Goal: Task Accomplishment & Management: Manage account settings

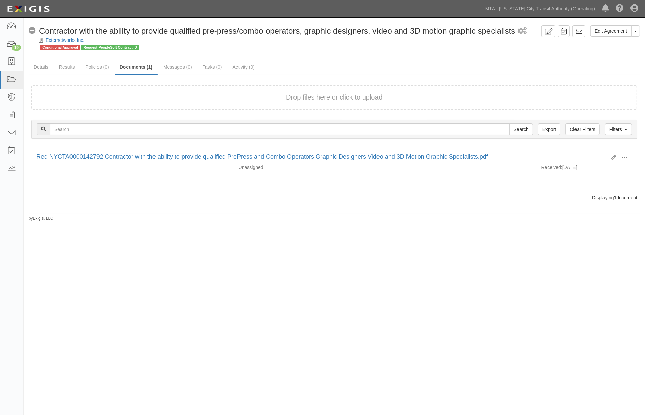
drag, startPoint x: 0, startPoint y: 0, endPoint x: 194, endPoint y: 296, distance: 354.3
click at [194, 296] on div "Edit Agreement Toggle Agreement Dropdown View Audit Trail Archive Agreement Sen…" at bounding box center [322, 207] width 645 height 374
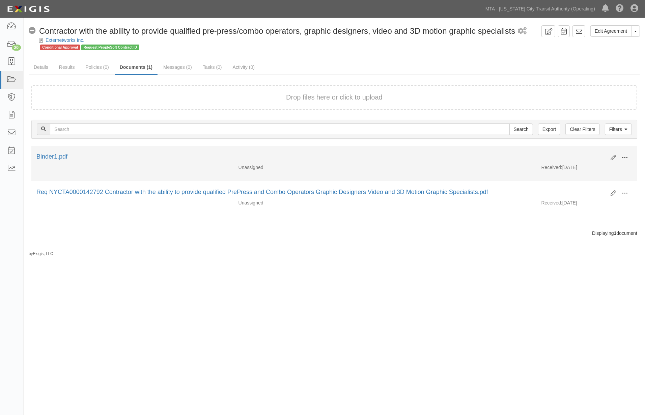
click at [624, 155] on span at bounding box center [625, 158] width 6 height 6
click at [582, 154] on link "Edit" at bounding box center [592, 155] width 53 height 12
click at [630, 157] on button at bounding box center [625, 158] width 15 height 11
click at [578, 205] on link "Delete" at bounding box center [592, 205] width 53 height 12
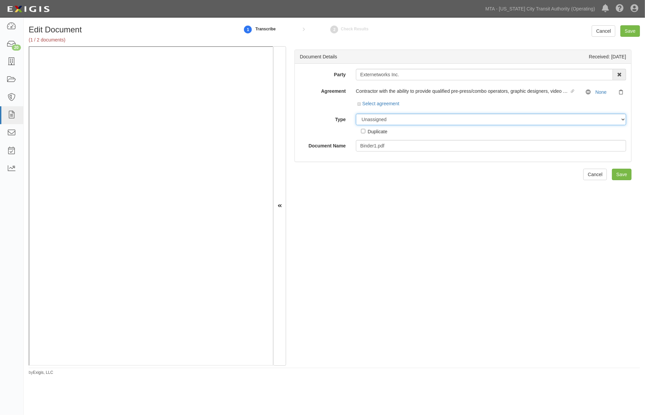
click at [379, 120] on select "Unassigned Binder Cancellation Notice Certificate Contract Endorsement Insuranc…" at bounding box center [491, 119] width 270 height 11
select select "CertificateDetail"
click at [356, 114] on select "Unassigned Binder Cancellation Notice Certificate Contract Endorsement Insuranc…" at bounding box center [491, 119] width 270 height 11
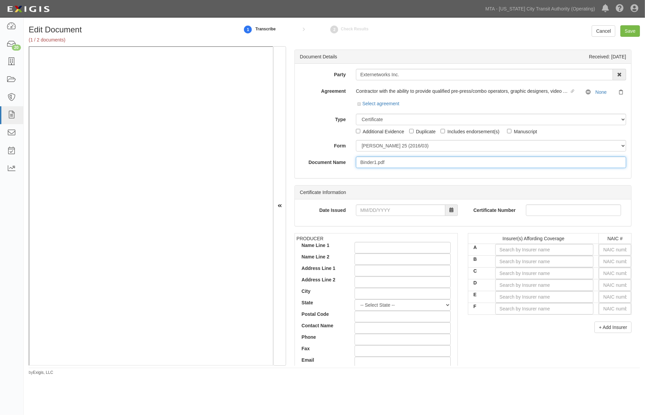
drag, startPoint x: 399, startPoint y: 164, endPoint x: 339, endPoint y: 164, distance: 59.8
click at [339, 164] on div "Document Name Binder1.pdf" at bounding box center [463, 162] width 337 height 11
type input "COI/Endmts"
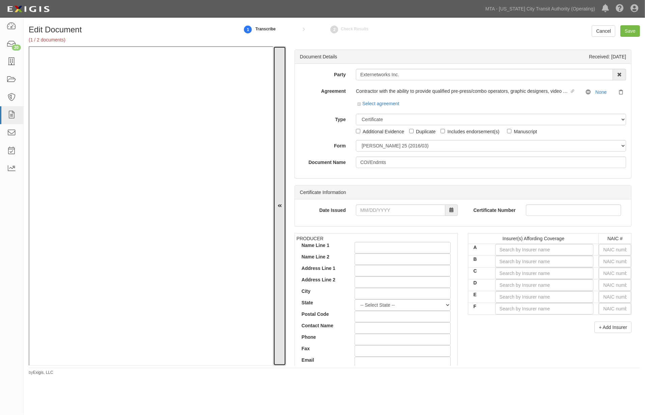
click at [282, 203] on button at bounding box center [279, 206] width 13 height 320
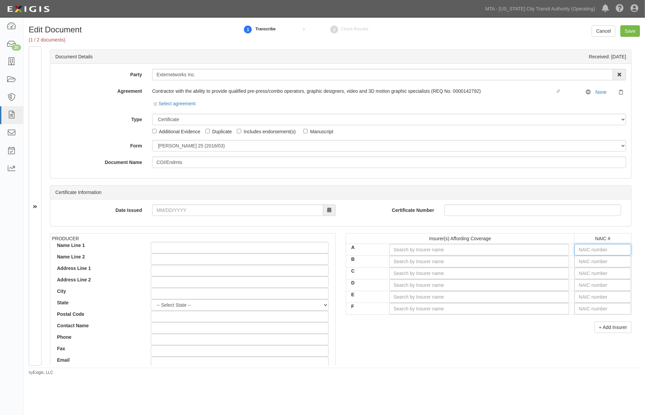
click at [593, 250] on input "text" at bounding box center [603, 249] width 57 height 11
type input "36404"
type input "3"
type input "37907"
type input "37"
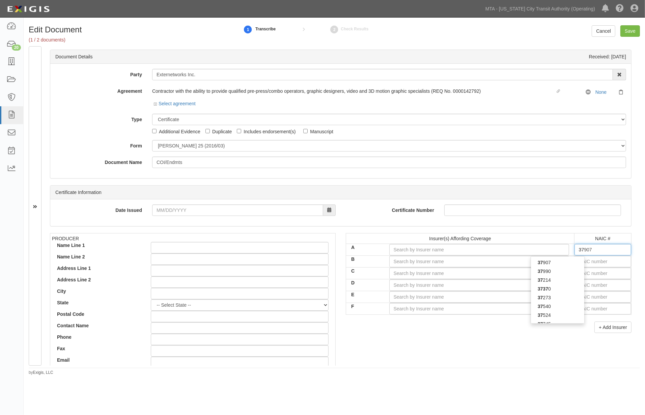
type input "37400"
type input "374"
type input "37478"
type input "3747"
type input "37478"
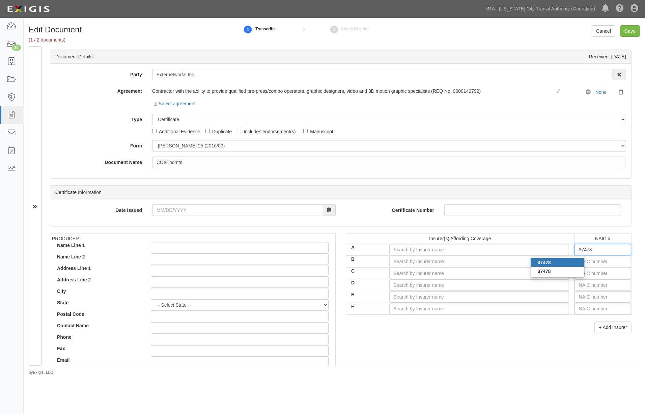
click at [572, 264] on div "37478" at bounding box center [557, 262] width 53 height 9
type input "Hartford Insurance Co of the Midwest (A+ XV Rating)"
type input "37478"
click at [587, 264] on input "text" at bounding box center [603, 261] width 57 height 11
type input "25232"
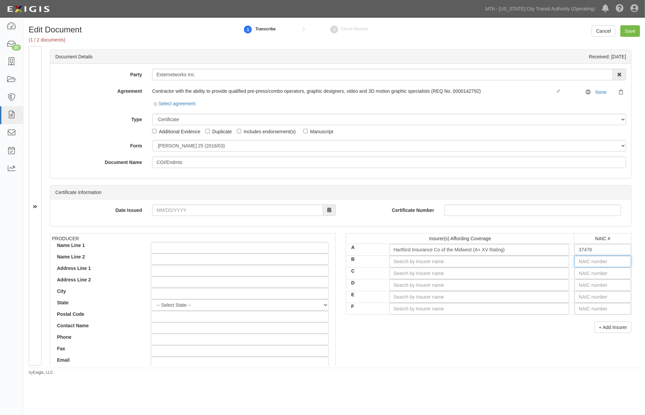
type input "2"
type input "22667"
type input "22"
type input "22330"
type input "223"
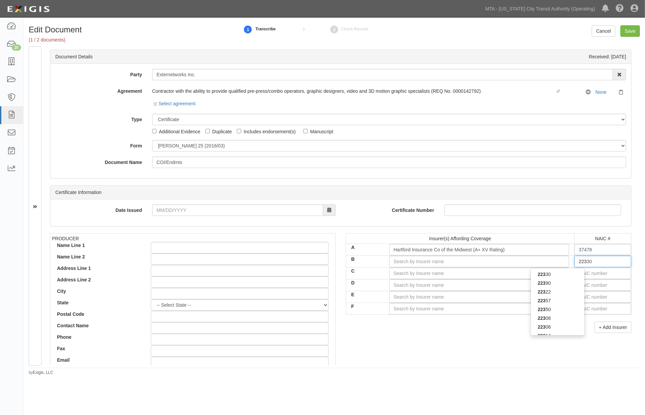
type input "22357"
type input "2235"
type input "22357"
click at [571, 274] on div "22357" at bounding box center [557, 274] width 53 height 9
type input "Hartford Accident and Indemnity Company (A+ XV Rating)"
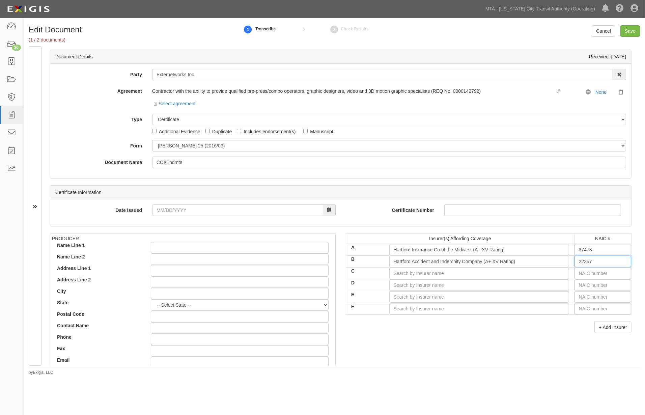
type input "22357"
click at [582, 274] on input "text" at bounding box center [603, 273] width 57 height 11
type input "25232"
type input "2"
type input "29335"
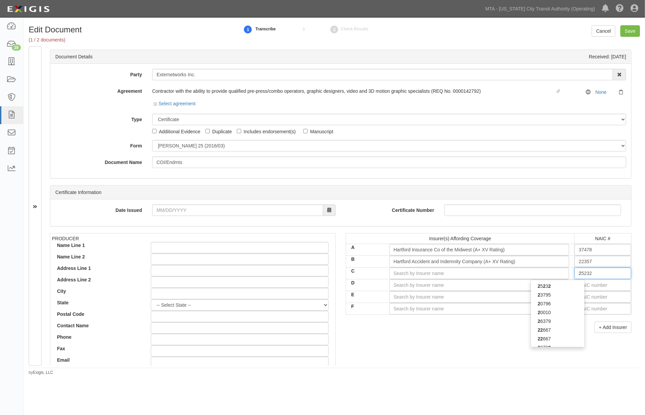
type input "29"
type input "29408"
type input "294"
type input "29424"
type input "2942"
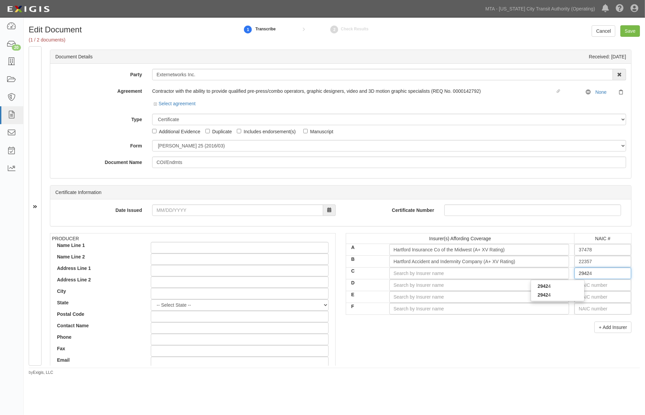
type input "29424"
click at [558, 284] on div "29424" at bounding box center [557, 286] width 53 height 9
type input "Hartford Casualty Insurance Company (A+ XV Rating)"
type input "29424"
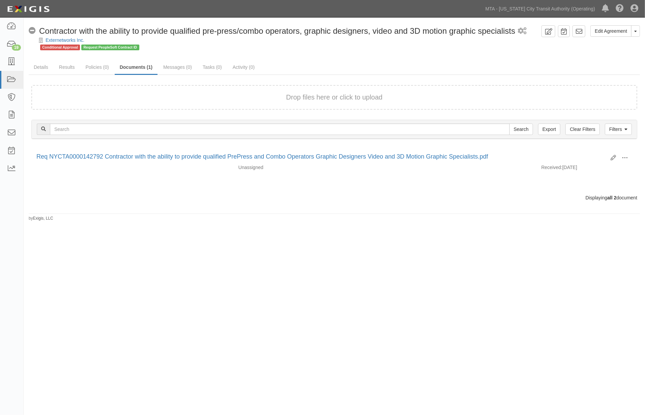
drag, startPoint x: 425, startPoint y: 275, endPoint x: 288, endPoint y: 211, distance: 152.1
click at [421, 275] on div "Edit Agreement Toggle Agreement Dropdown View Audit Trail Archive Agreement Sen…" at bounding box center [322, 207] width 645 height 374
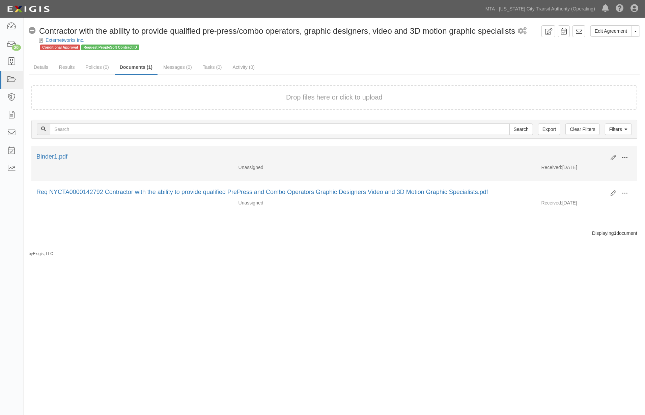
click at [624, 157] on span at bounding box center [625, 158] width 6 height 6
click at [575, 153] on link "Edit" at bounding box center [592, 155] width 53 height 12
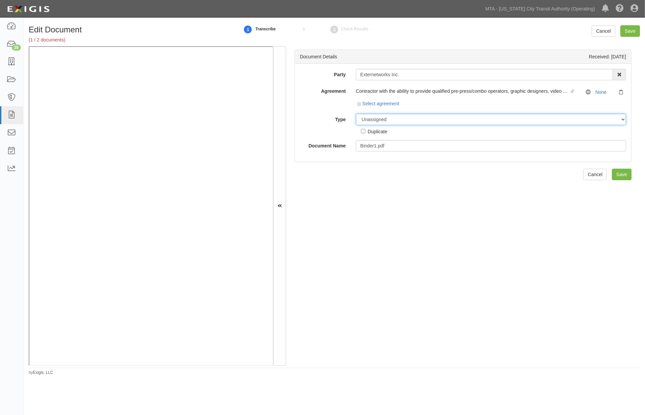
click at [388, 119] on select "Unassigned Binder Cancellation Notice Certificate Contract Endorsement Insuranc…" at bounding box center [491, 119] width 270 height 11
select select "CertificateDetail"
click at [356, 114] on select "Unassigned Binder Cancellation Notice Certificate Contract Endorsement Insuranc…" at bounding box center [491, 119] width 270 height 11
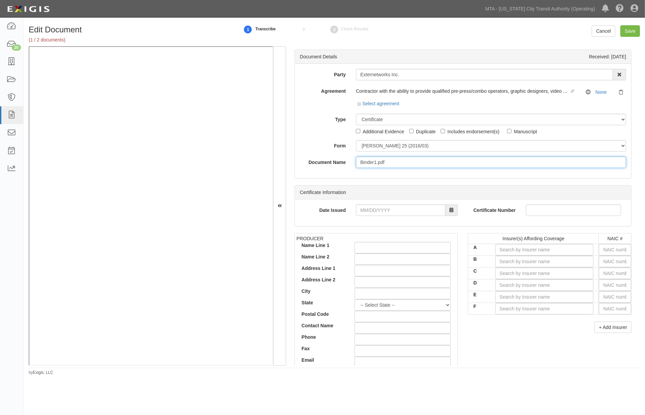
drag, startPoint x: 389, startPoint y: 163, endPoint x: 348, endPoint y: 163, distance: 40.5
click at [348, 163] on div "Document Name Binder1.pdf" at bounding box center [463, 162] width 337 height 11
click at [392, 162] on input "COI and Endorsments" at bounding box center [491, 162] width 270 height 11
click at [394, 161] on input "COI and Endorsments" at bounding box center [491, 162] width 270 height 11
type input "COI and Endorsements"
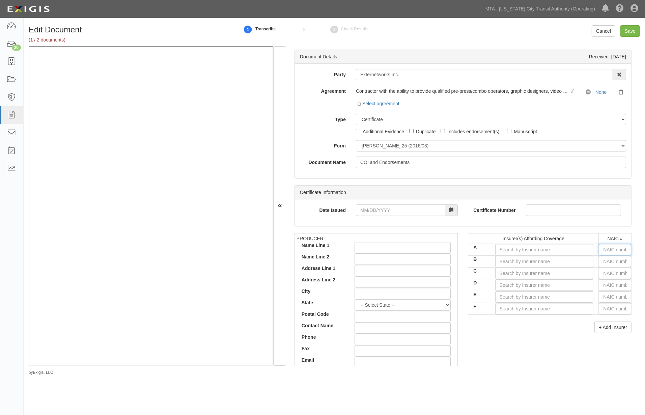
click at [605, 253] on input "text" at bounding box center [615, 249] width 32 height 11
type input "36404"
type input "3"
type input "37907"
type input "37"
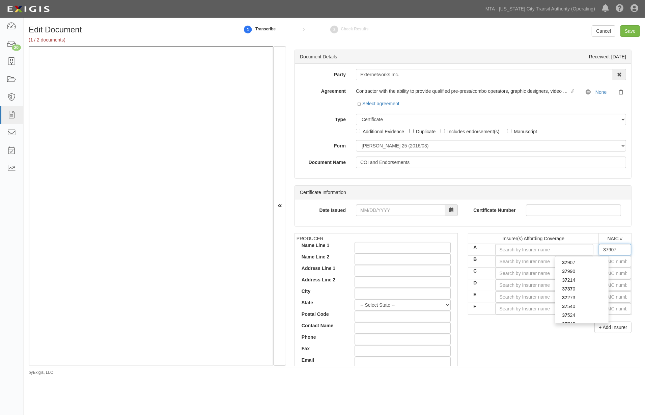
type input "37400"
type input "374"
type input "37478"
type input "3747"
type input "37478"
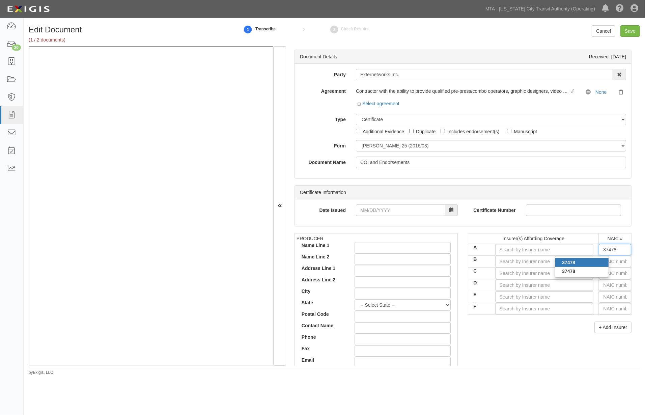
click at [581, 266] on div "37478" at bounding box center [582, 262] width 53 height 9
type input "Hartford Insurance Co of the Midwest (A+ XV Rating)"
type input "37478"
click at [606, 264] on input "text" at bounding box center [615, 261] width 32 height 11
type input "25232"
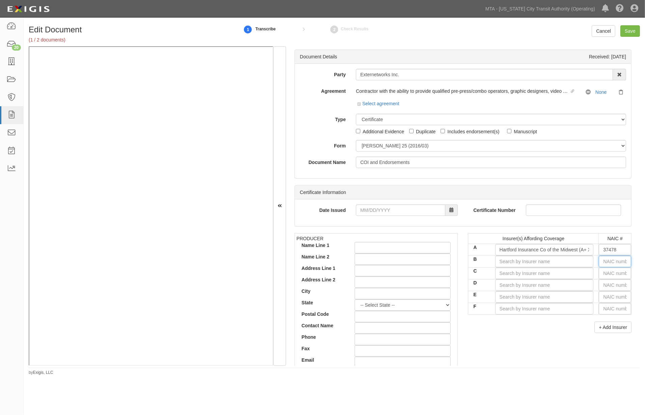
type input "2"
type input "22667"
type input "22"
type input "22330"
type input "223"
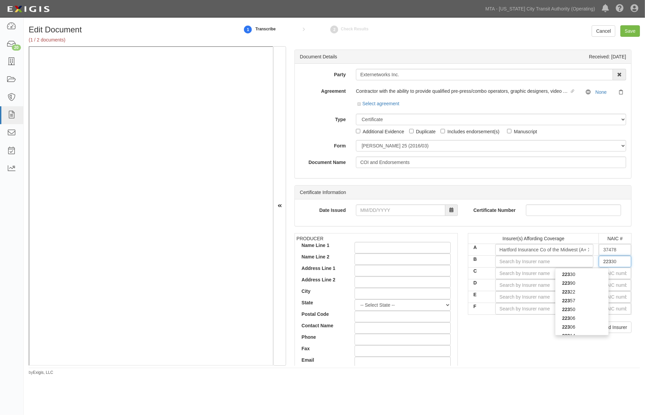
type input "22357"
type input "2235"
type input "22357"
click at [594, 275] on div "22357" at bounding box center [582, 274] width 53 height 9
type input "Hartford Accident and Indemnity Company (A+ XV Rating)"
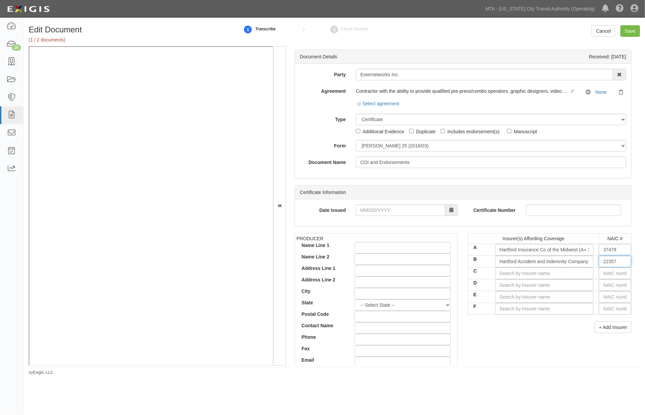
type input "22357"
click at [605, 272] on input "text" at bounding box center [615, 273] width 32 height 11
type input "25232"
type input "2"
type input "29335"
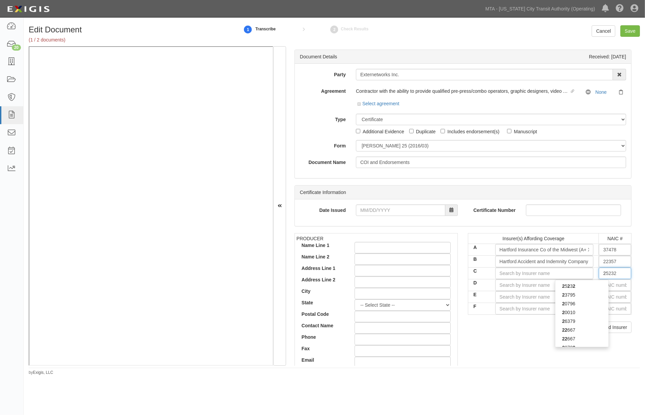
type input "29"
type input "29408"
type input "294"
type input "29424"
type input "2942"
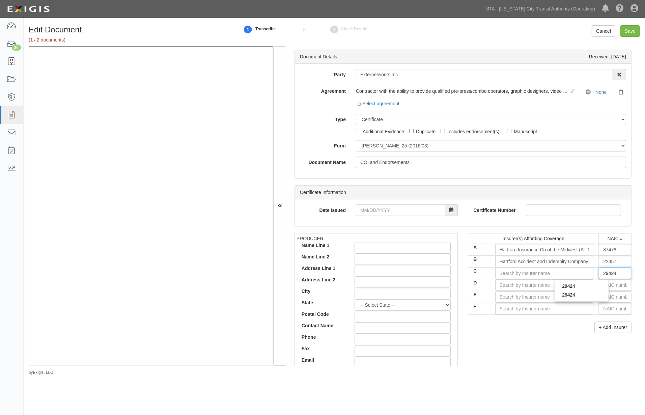
type input "29424"
click at [590, 285] on div "29424" at bounding box center [582, 286] width 53 height 9
type input "Hartford Casualty Insurance Company (A+ XV Rating)"
type input "29424"
click at [603, 284] on input "text" at bounding box center [615, 285] width 32 height 11
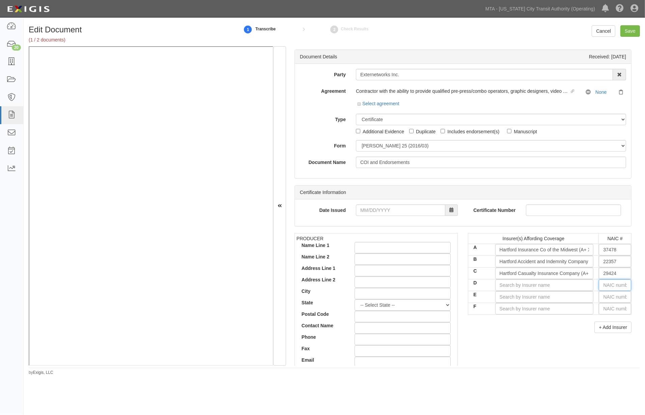
click at [610, 285] on input "text" at bounding box center [615, 285] width 32 height 11
click at [605, 285] on input "text" at bounding box center [615, 285] width 32 height 11
type input "25232"
type input "2"
type input "29335"
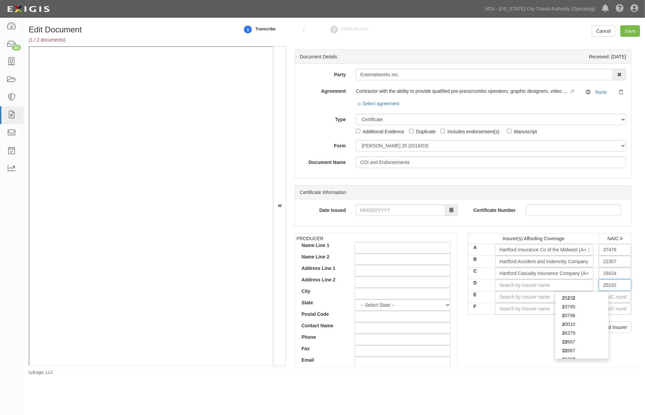
type input "29"
type input "29408"
type input "294"
type input "29459"
type input "2945"
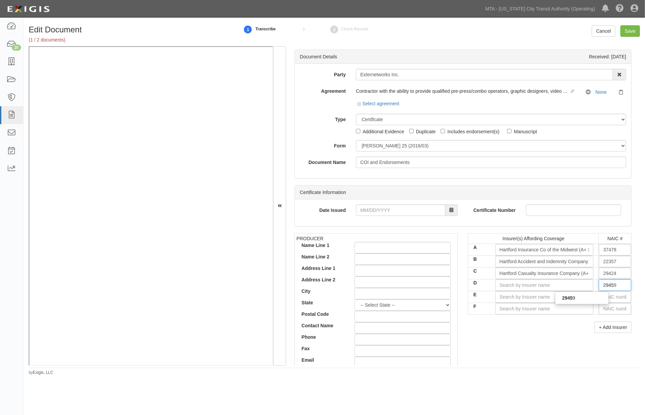
type input "29459"
click at [562, 298] on strong "29459" at bounding box center [568, 297] width 13 height 5
type input "Twin City Fire Insurance Company (A+ XV Rating)"
type input "29459"
click at [602, 298] on input "text" at bounding box center [615, 296] width 32 height 11
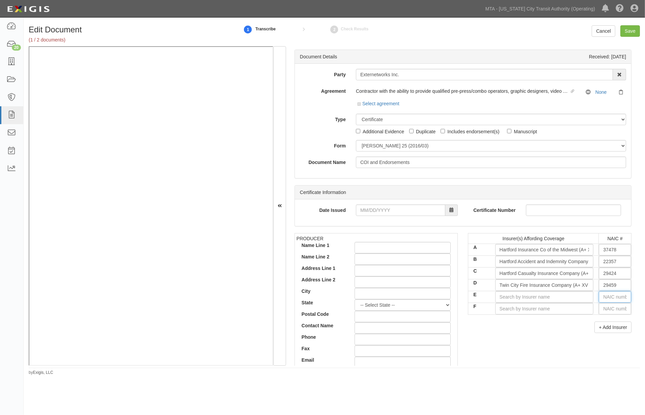
click at [603, 299] on input "text" at bounding box center [615, 296] width 32 height 11
click at [601, 302] on input "text" at bounding box center [615, 296] width 32 height 11
type input "16862"
type input "1"
type input "19984"
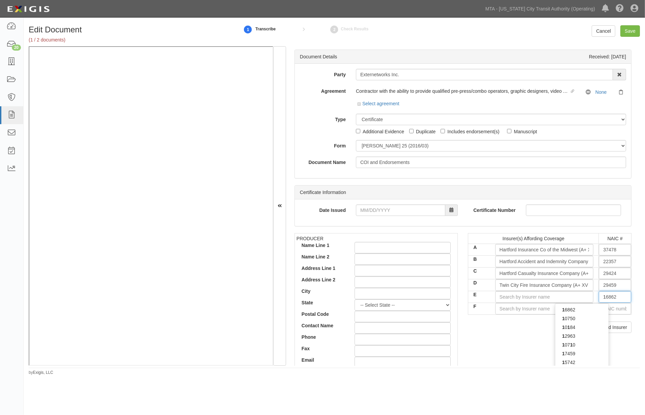
type input "19"
type input "19690"
type input "196"
type input "19682"
type input "1968"
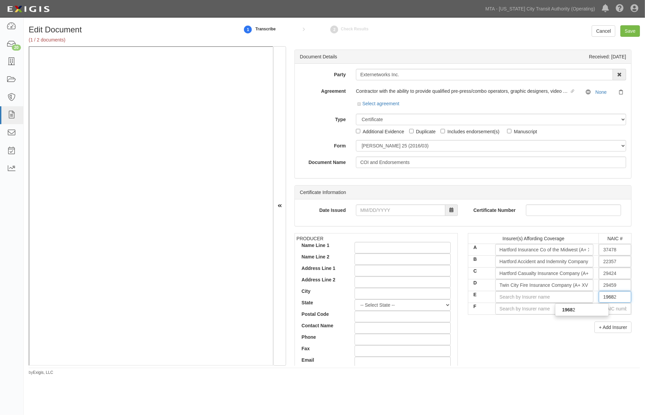
type input "19682"
click at [569, 310] on strong "19682" at bounding box center [568, 309] width 13 height 5
type input "Hartford Fire Insurance Company (A+ XV Rating)"
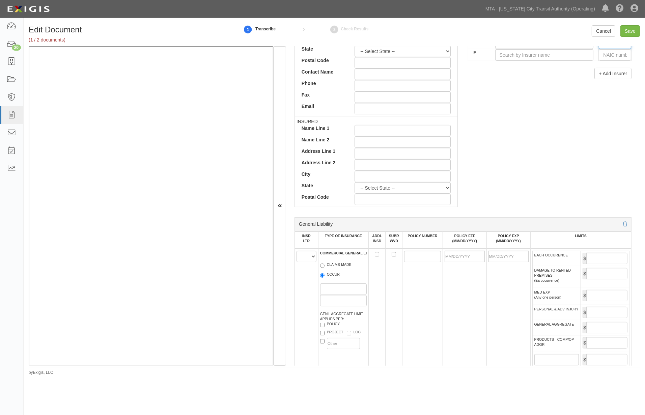
scroll to position [262, 0]
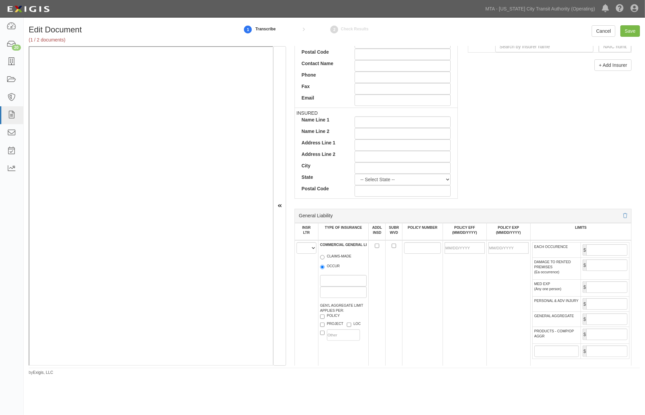
type input "19682"
click at [305, 250] on select "A B C D E F" at bounding box center [307, 247] width 20 height 11
select select "A"
click at [297, 244] on select "A B C D E F" at bounding box center [307, 247] width 20 height 11
click at [323, 269] on input "OCCUR" at bounding box center [322, 267] width 4 height 4
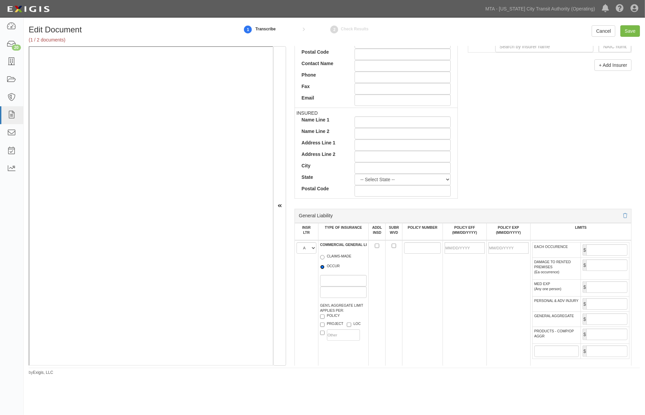
radio input "true"
paste input "13SBATQ7057"
type input "13SBATQ7057"
click at [447, 340] on td at bounding box center [465, 304] width 44 height 128
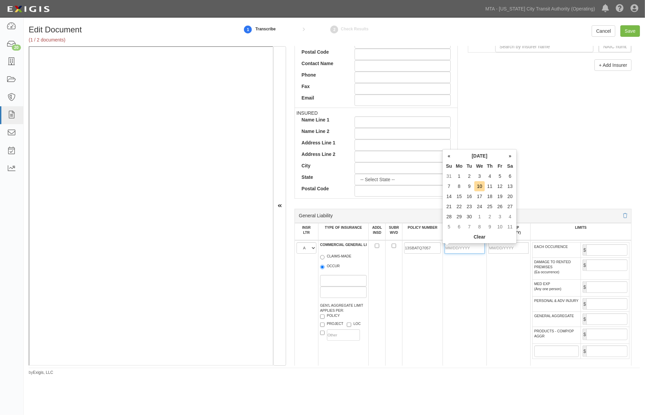
click at [459, 250] on input "POLICY EFF (MM/DD/YYYY)" at bounding box center [465, 247] width 40 height 11
type input "06/25/2025"
type input "06/25/2026"
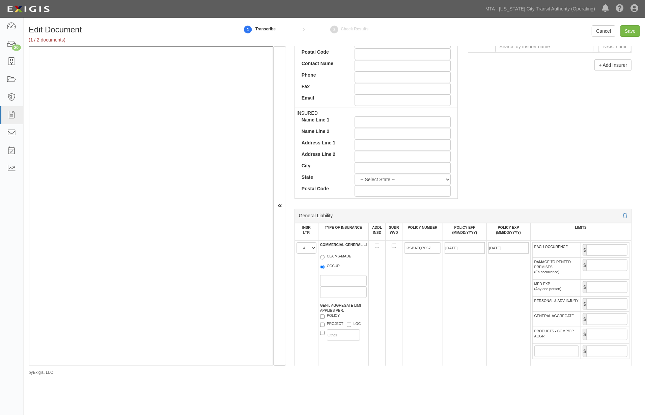
click at [457, 309] on td "06/25/2025" at bounding box center [465, 304] width 44 height 128
click at [616, 252] on input "EACH OCCURENCE" at bounding box center [607, 249] width 41 height 11
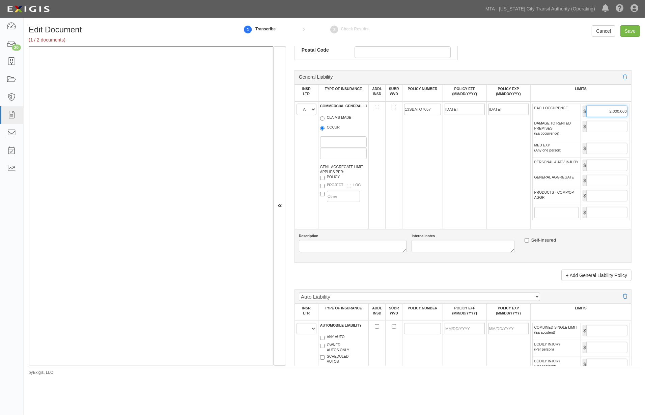
scroll to position [413, 0]
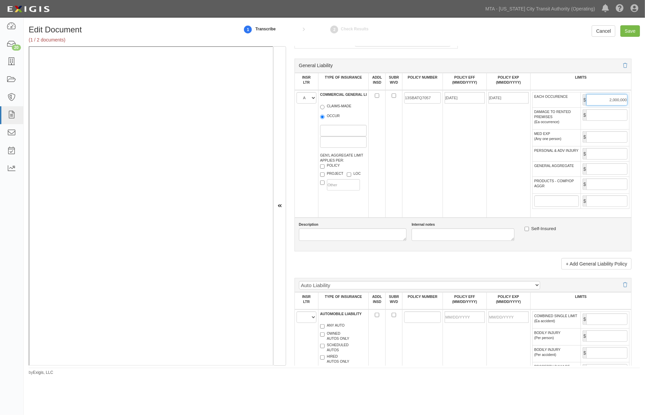
type input "2,000,000"
click at [596, 175] on input "GENERAL AGGREGATE" at bounding box center [607, 168] width 41 height 11
type input "4,000,000"
click at [594, 190] on input "PRODUCTS - COMP/OP AGGR" at bounding box center [607, 184] width 41 height 11
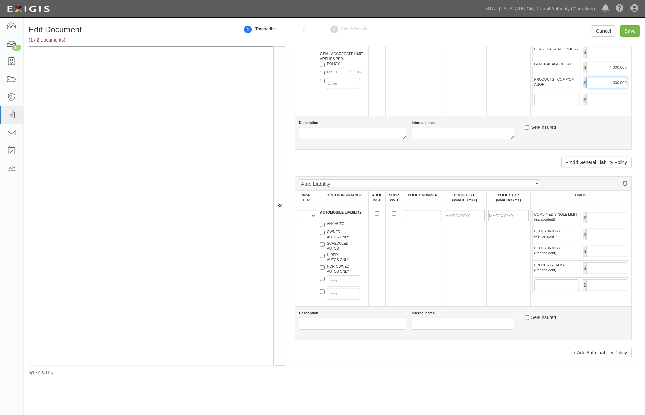
scroll to position [525, 0]
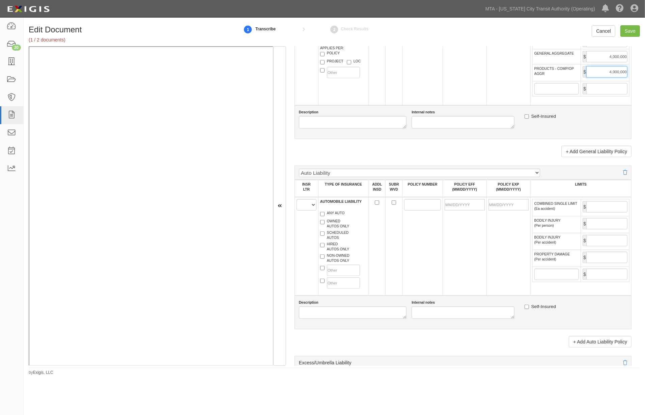
type input "4,000,000"
click at [302, 211] on select "A B C D E F" at bounding box center [307, 204] width 20 height 11
select select "B"
click at [297, 211] on select "A B C D E F" at bounding box center [307, 204] width 20 height 11
click at [332, 217] on label "ANY AUTO" at bounding box center [332, 214] width 25 height 7
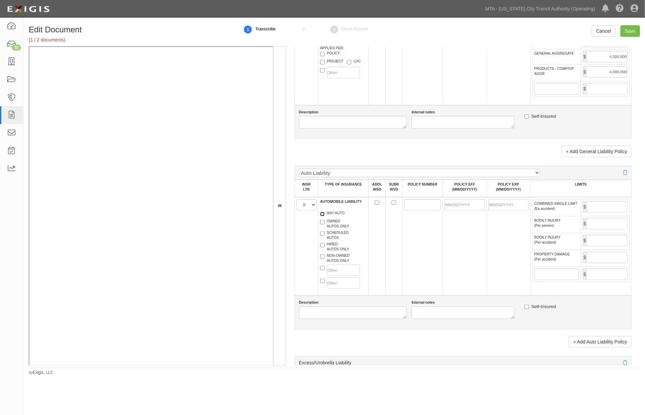
click at [325, 216] on input "ANY AUTO" at bounding box center [322, 214] width 4 height 4
checkbox input "true"
paste input "13UECBJ7853"
type input "13UECBJ7853"
click at [454, 211] on input "POLICY EFF (MM/DD/YYYY)" at bounding box center [465, 204] width 40 height 11
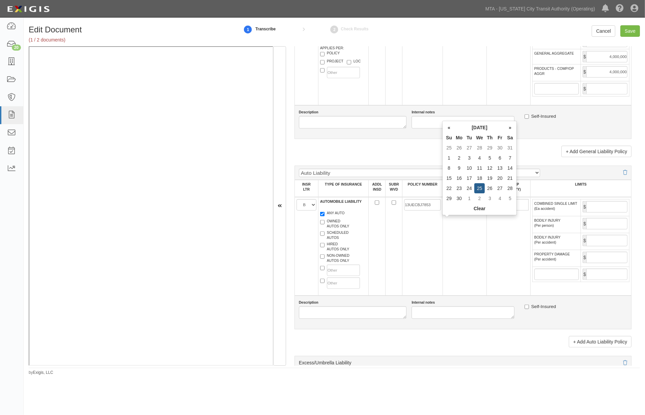
type input "06/25/2025"
type input "[DATE]"
click at [455, 245] on td "06/25/2025" at bounding box center [465, 246] width 44 height 99
click at [593, 213] on input "COMBINED SINGLE LIMIT (Ea accident)" at bounding box center [607, 206] width 41 height 11
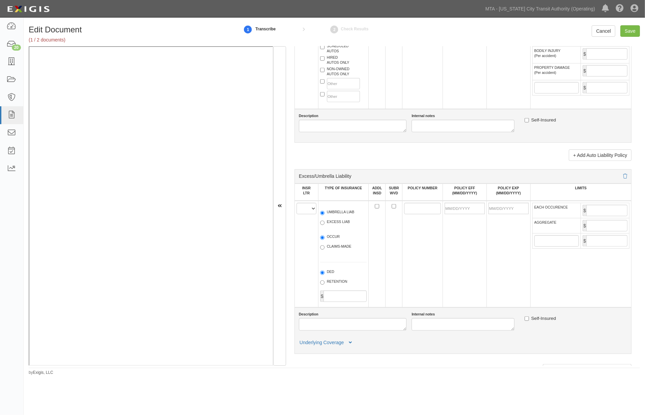
scroll to position [713, 0]
type input "1,000,000"
click at [305, 213] on select "A B C D E F" at bounding box center [307, 207] width 20 height 11
select select "C"
click at [297, 213] on select "A B C D E F" at bounding box center [307, 207] width 20 height 11
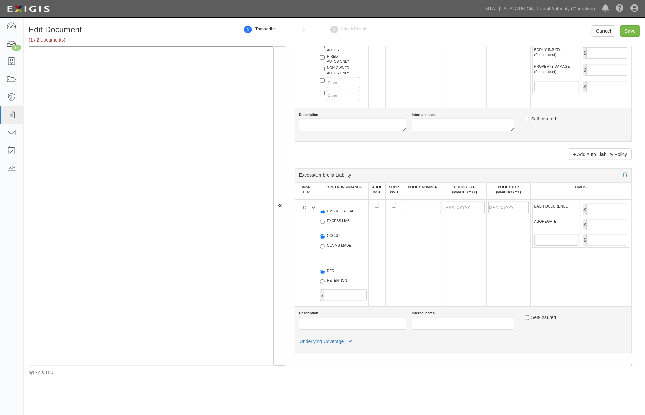
click at [336, 215] on label "UMBRELLA LIAB" at bounding box center [337, 212] width 34 height 7
click at [325, 214] on input "UMBRELLA LIAB" at bounding box center [322, 212] width 4 height 4
radio input "true"
click at [329, 240] on label "OCCUR" at bounding box center [330, 236] width 20 height 7
click at [325, 239] on input "OCCUR" at bounding box center [322, 237] width 4 height 4
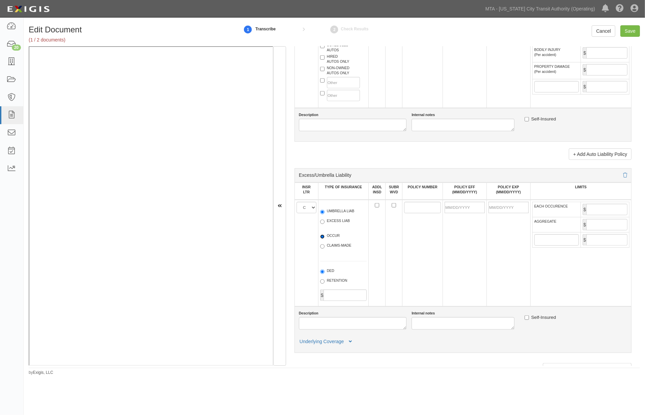
radio input "true"
paste input "13RHUWU1508"
type input "13RHUWU1508"
click at [453, 213] on input "POLICY EFF (MM/DD/YYYY)" at bounding box center [465, 207] width 40 height 11
type input "06/25/2025"
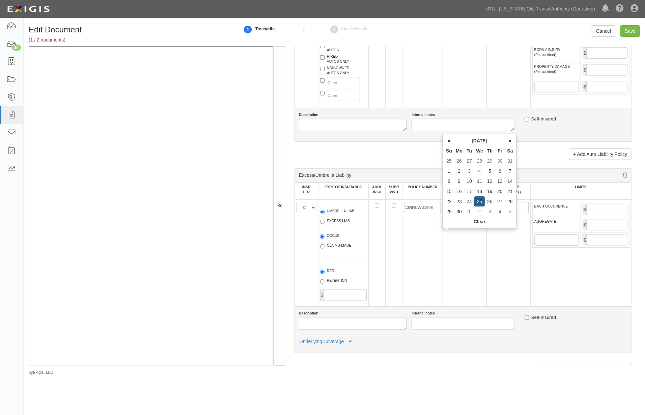
type input "[DATE]"
click at [452, 260] on td "06/25/2025" at bounding box center [465, 253] width 44 height 107
click at [590, 215] on input "EACH OCCURENCE" at bounding box center [607, 209] width 41 height 11
type input "10,000,000"
click at [598, 231] on input "AGGREGATE" at bounding box center [607, 224] width 41 height 11
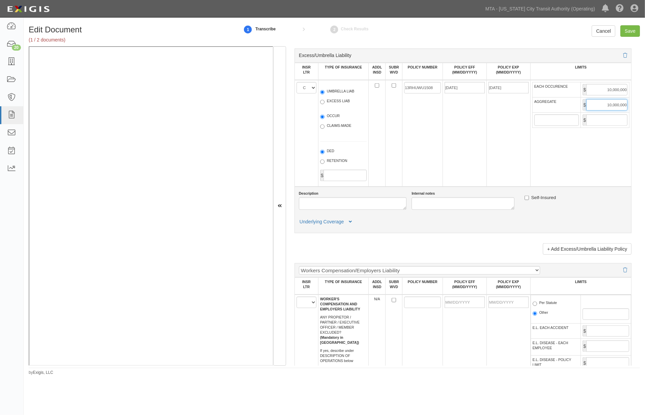
scroll to position [900, 0]
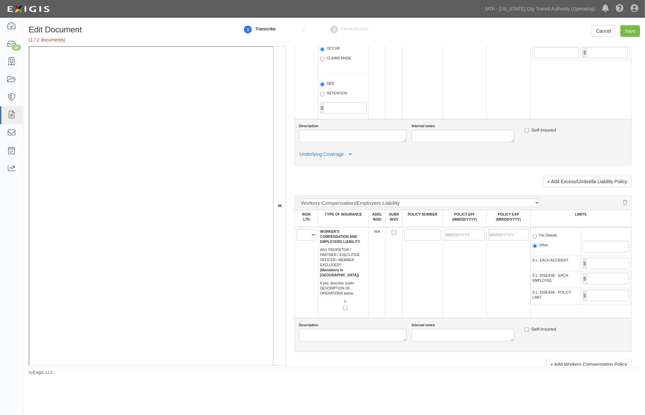
type input "10,000,000"
click at [304, 241] on select "A B C D E F" at bounding box center [307, 234] width 20 height 11
select select "D"
click at [297, 241] on select "A B C D E F" at bounding box center [307, 234] width 20 height 11
paste input "13WBCIB2422"
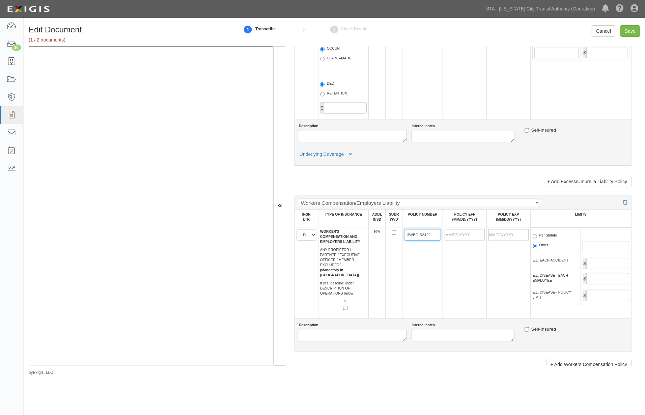
type input "13WBCIB2422"
click at [452, 241] on input "POLICY EFF (MM/DD/YYYY)" at bounding box center [465, 234] width 40 height 11
type input "09/06/2025"
type input "09/06/2026"
click at [459, 302] on td "09/06/2025" at bounding box center [465, 272] width 44 height 91
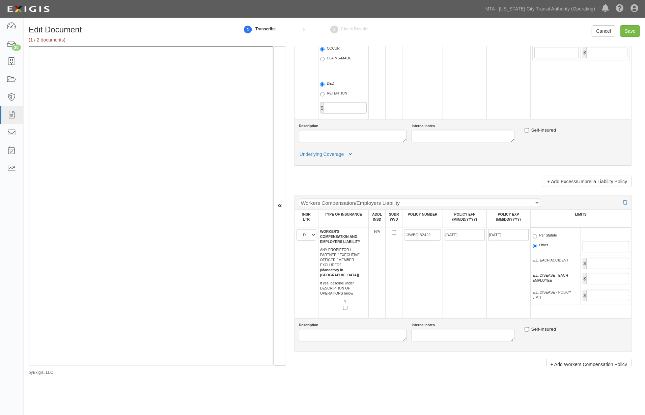
click at [551, 240] on label "Per Statute" at bounding box center [545, 236] width 25 height 7
click at [537, 239] on input "Per Statute" at bounding box center [535, 236] width 4 height 4
radio input "true"
click at [632, 34] on input "Save" at bounding box center [631, 30] width 20 height 11
type input "2000000"
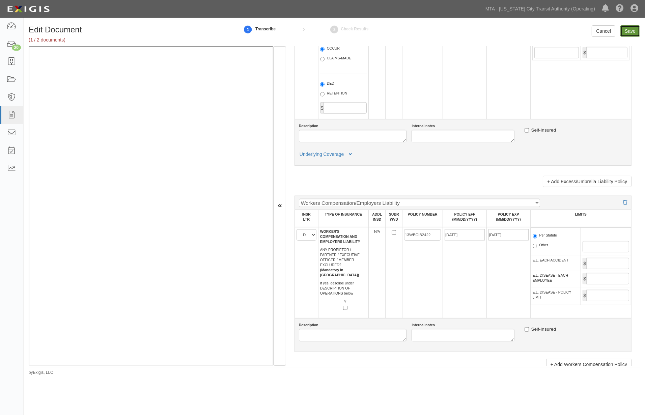
type input "4000000"
type input "1000000"
type input "10000000"
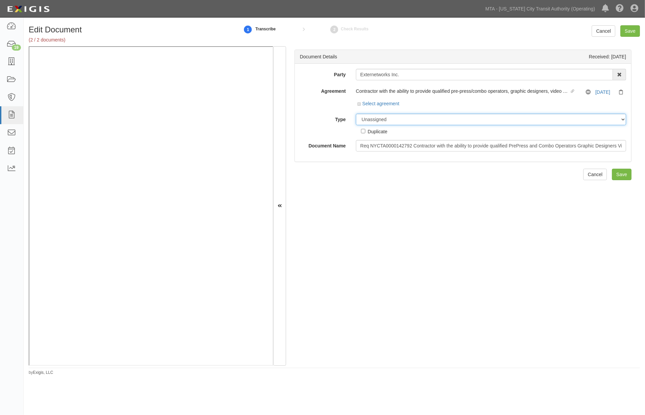
click at [385, 118] on select "Unassigned Binder Cancellation Notice Certificate Contract Endorsement Insuranc…" at bounding box center [491, 119] width 270 height 11
select select "RequirementDetail"
click at [356, 114] on select "Unassigned Binder Cancellation Notice Certificate Contract Endorsement Insuranc…" at bounding box center [491, 119] width 270 height 11
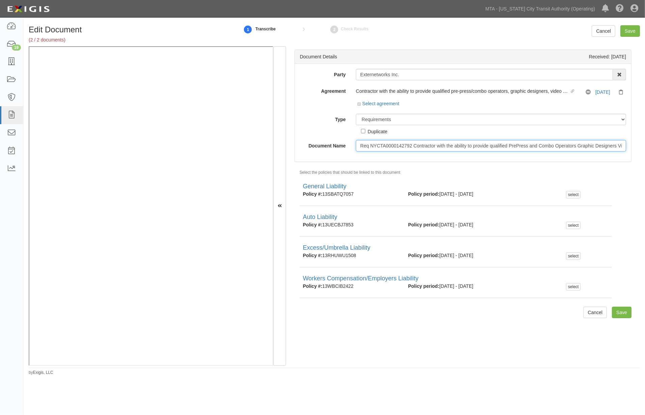
click at [364, 147] on input "Req NYCTA0000142792 Contractor with the ability to provide qualified PrePress a…" at bounding box center [491, 145] width 270 height 11
paste input "Schedule A"
type input "Schedule A"
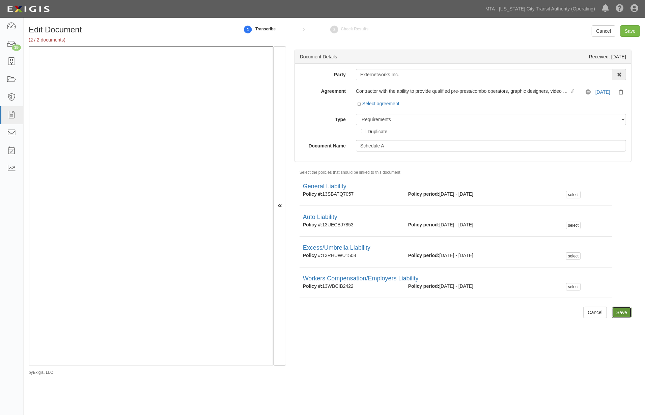
click at [615, 313] on input "Save" at bounding box center [622, 312] width 20 height 11
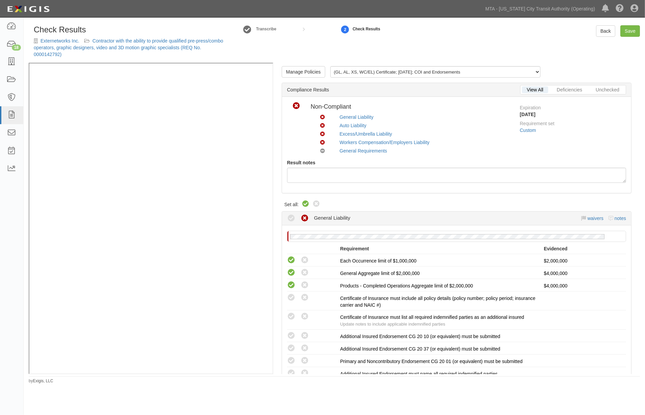
click at [304, 202] on icon at bounding box center [306, 204] width 8 height 8
radio input "true"
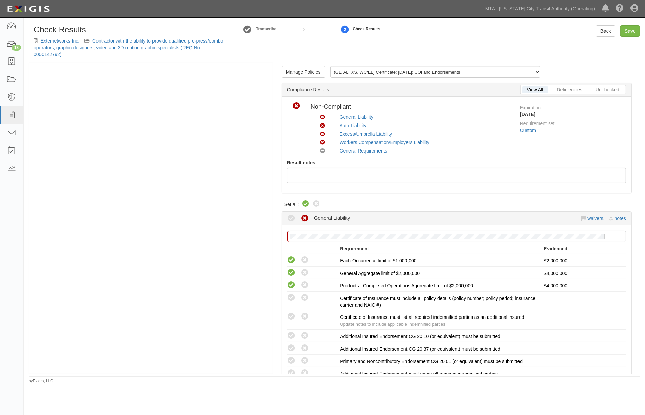
radio input "true"
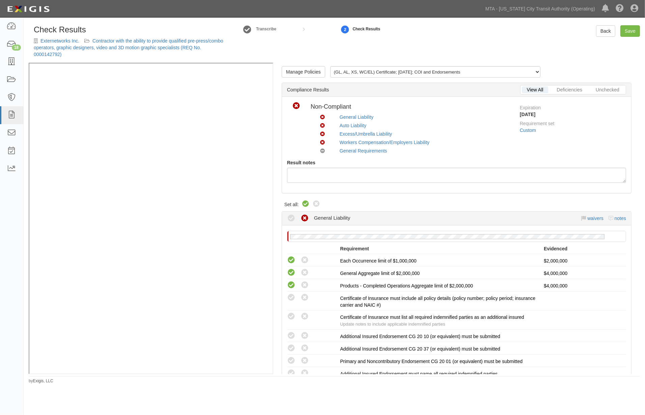
radio input "true"
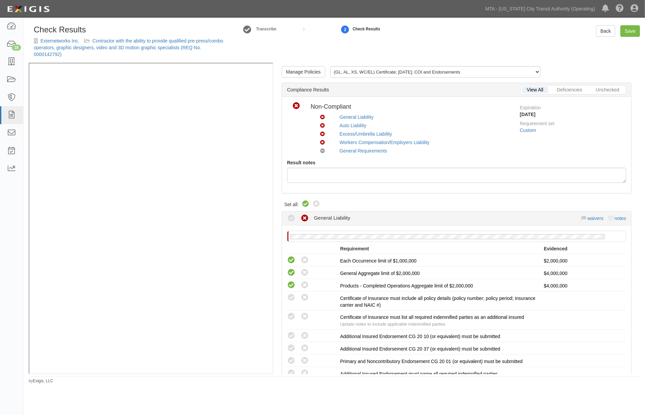
radio input "true"
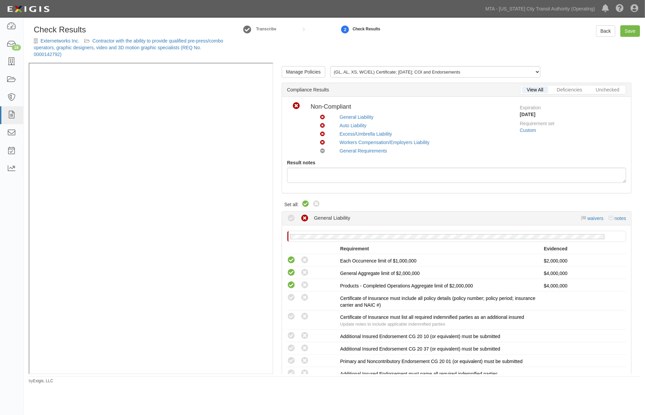
radio input "true"
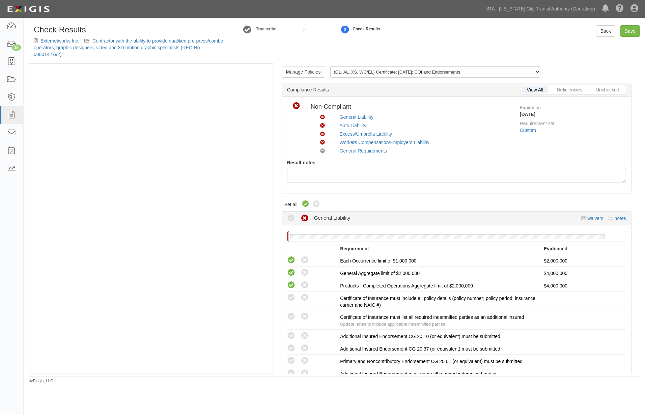
radio input "true"
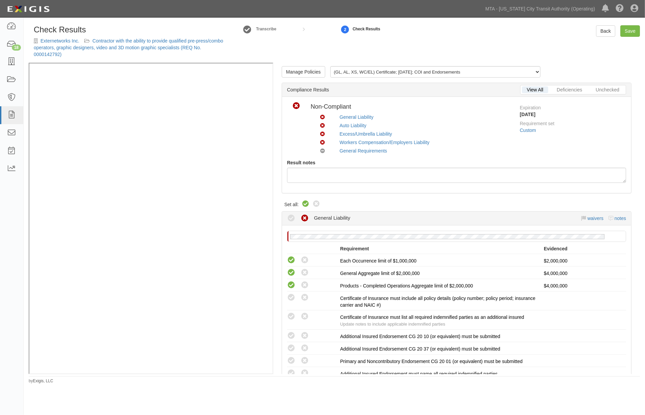
radio input "true"
radio input "false"
radio input "true"
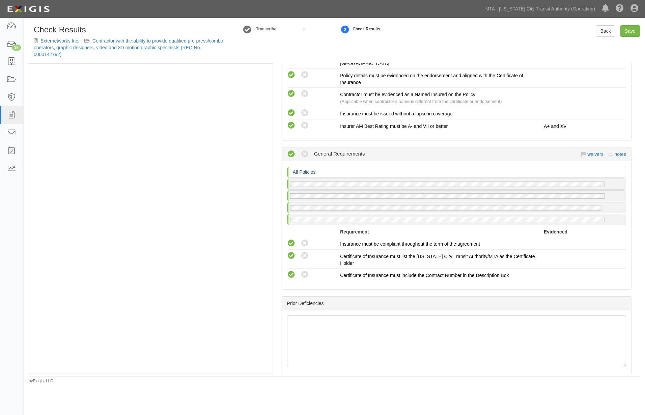
scroll to position [923, 0]
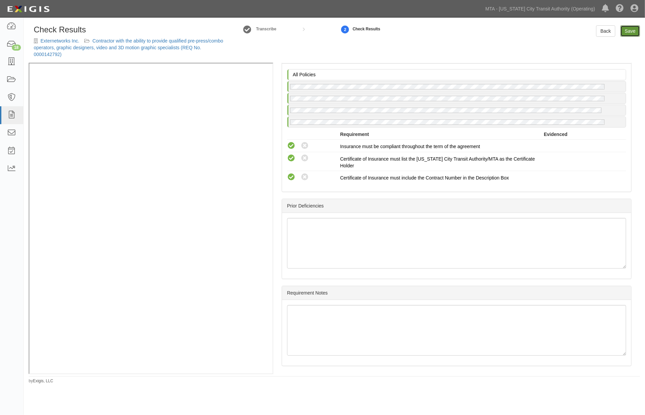
click at [627, 29] on link "Save" at bounding box center [631, 30] width 20 height 11
radio input "true"
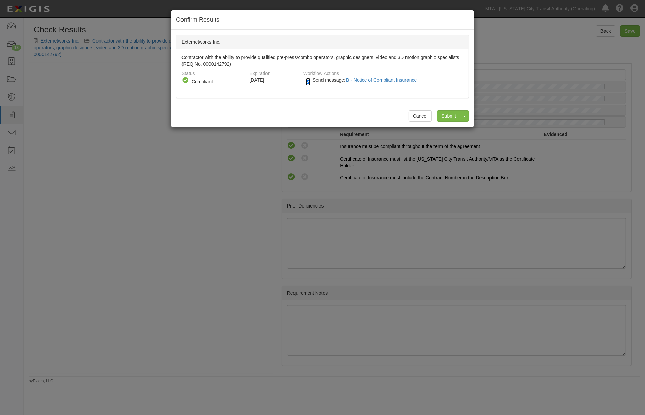
click at [310, 81] on input "Send message: B - Notice of Compliant Insurance" at bounding box center [308, 82] width 4 height 8
checkbox input "false"
click at [453, 116] on input "Submit" at bounding box center [449, 115] width 24 height 11
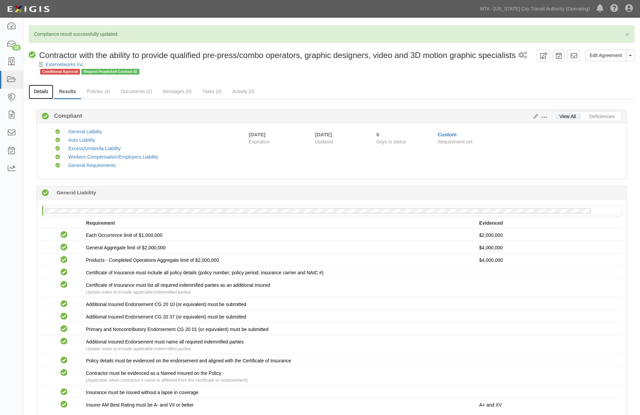
click at [42, 90] on link "Details" at bounding box center [41, 92] width 25 height 15
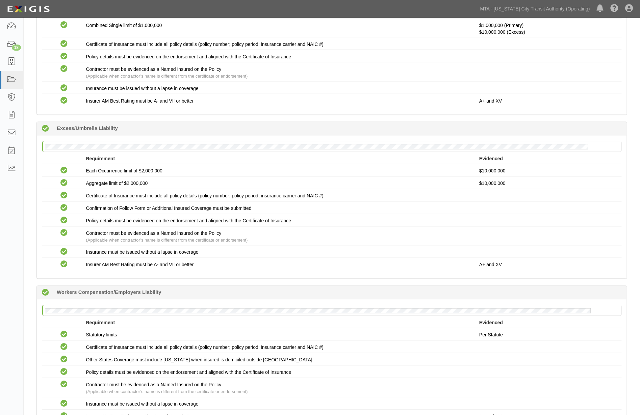
scroll to position [498, 0]
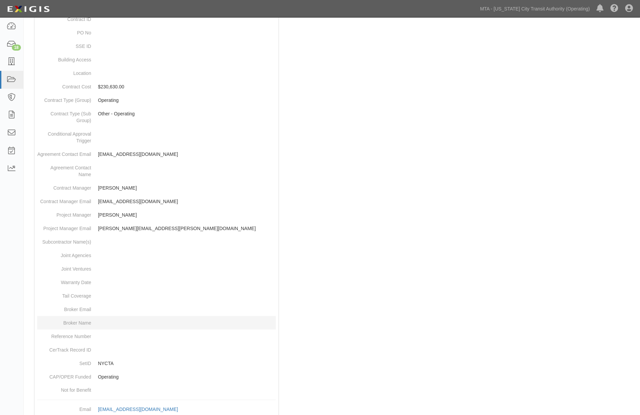
scroll to position [252, 0]
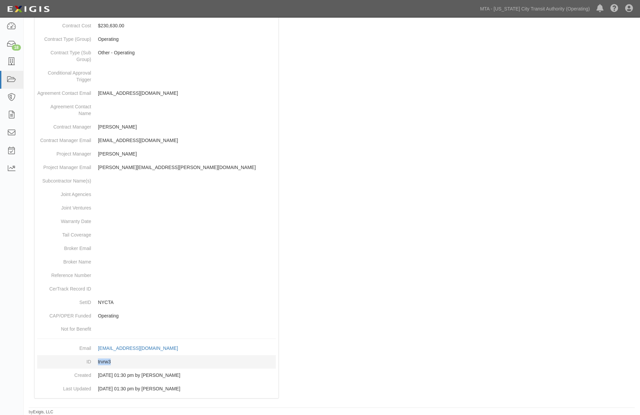
drag, startPoint x: 93, startPoint y: 363, endPoint x: 113, endPoint y: 360, distance: 20.8
click at [113, 360] on dd "trvrw3" at bounding box center [156, 362] width 239 height 14
copy dd "trvrw3"
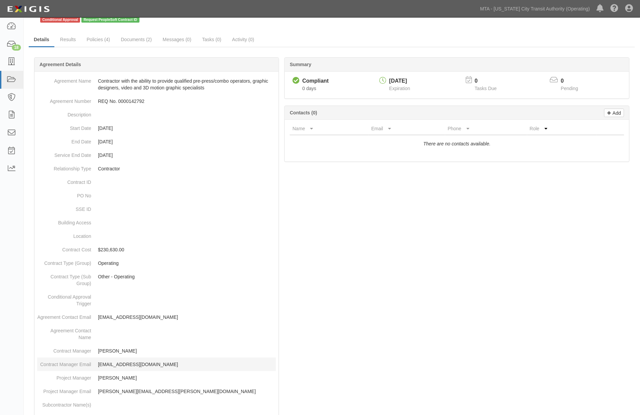
scroll to position [0, 0]
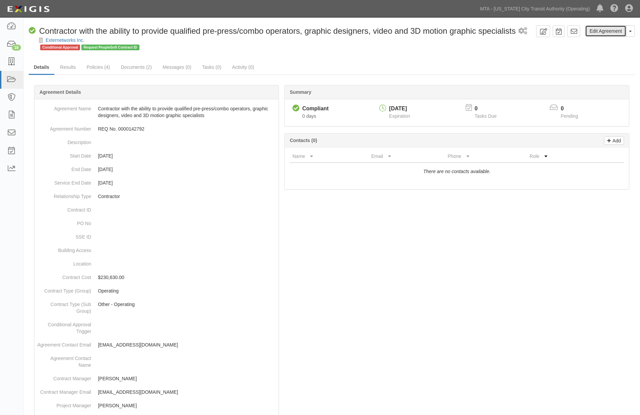
click at [606, 27] on link "Edit Agreement" at bounding box center [605, 30] width 41 height 11
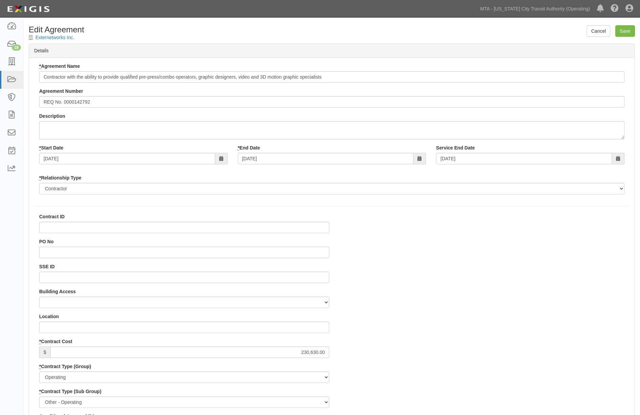
select select
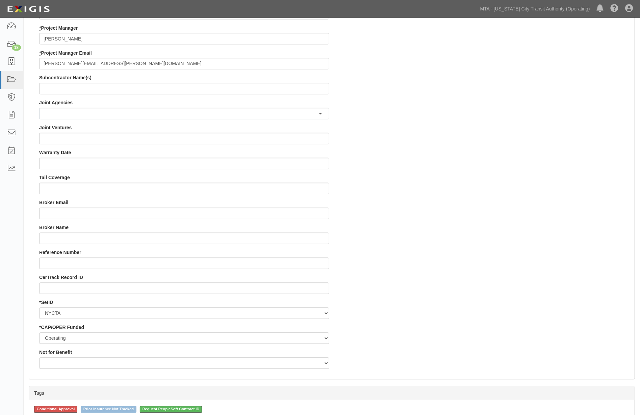
scroll to position [600, 0]
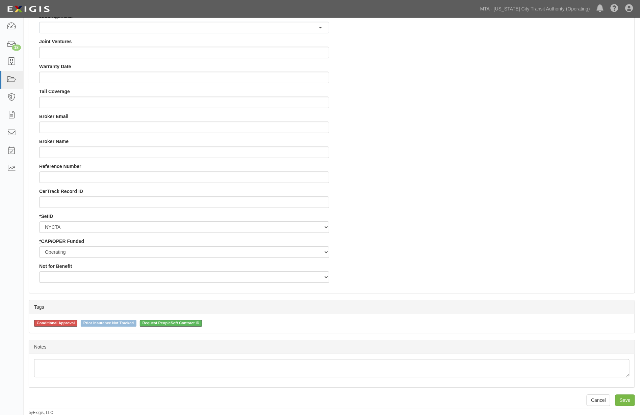
click at [70, 322] on span "Conditional Approval" at bounding box center [55, 323] width 43 height 7
click at [32, 322] on input "Conditional Approval" at bounding box center [29, 323] width 4 height 4
checkbox input "false"
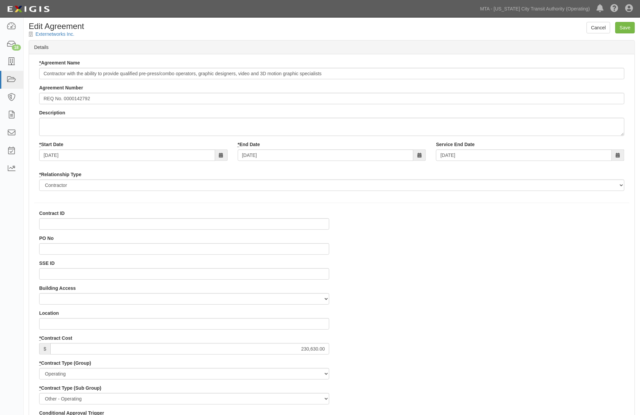
scroll to position [0, 0]
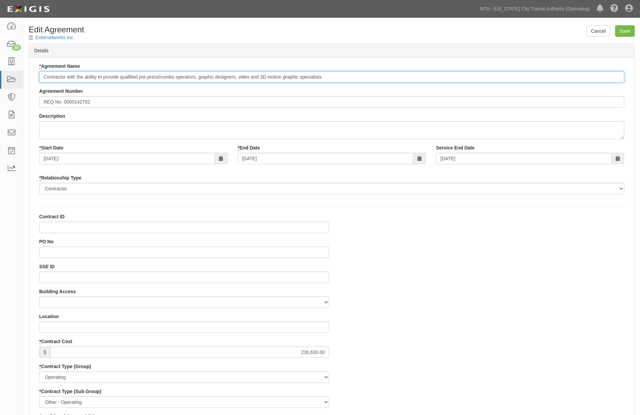
click at [43, 77] on input "Contractor with the ability to provide qualified pre-press/combo operators, gra…" at bounding box center [331, 76] width 585 height 11
click at [66, 73] on input "REQ No. 00000142792 Contractor with the ability to provide qualified pre-press/…" at bounding box center [331, 76] width 585 height 11
type input "REQ No. 0000142792 Contractor with the ability to provide qualified pre-press/c…"
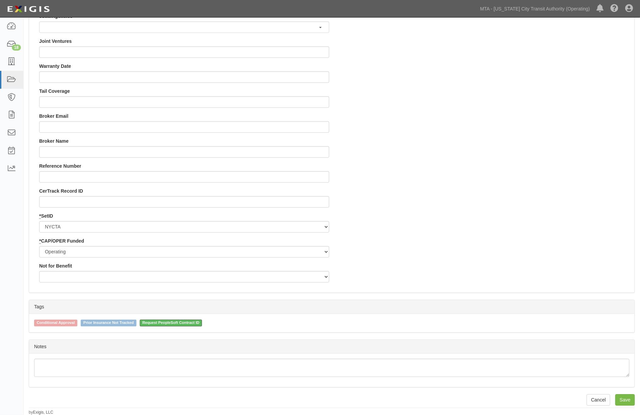
scroll to position [601, 0]
click at [625, 396] on input "Save" at bounding box center [625, 399] width 20 height 11
type input "230630.00"
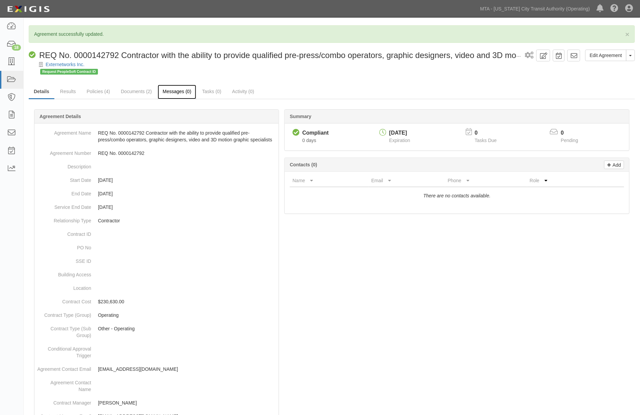
click at [171, 92] on link "Messages (0)" at bounding box center [177, 92] width 39 height 15
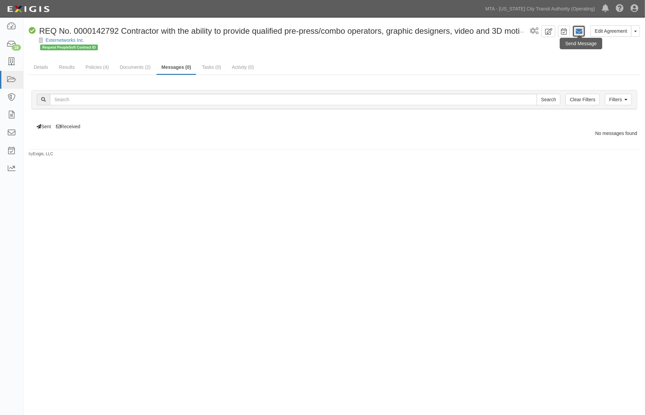
click at [580, 30] on icon at bounding box center [579, 31] width 7 height 7
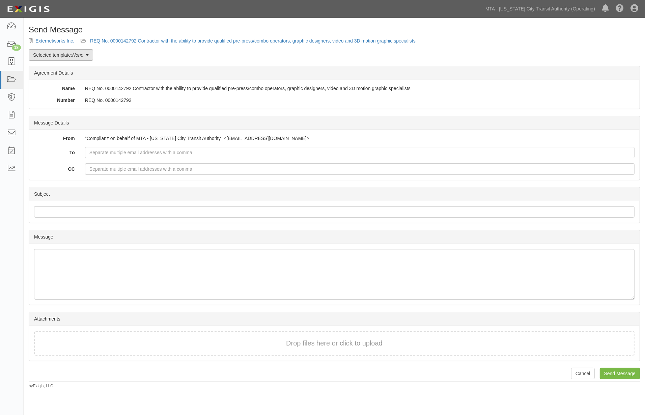
click at [82, 57] on em "None" at bounding box center [77, 54] width 11 height 5
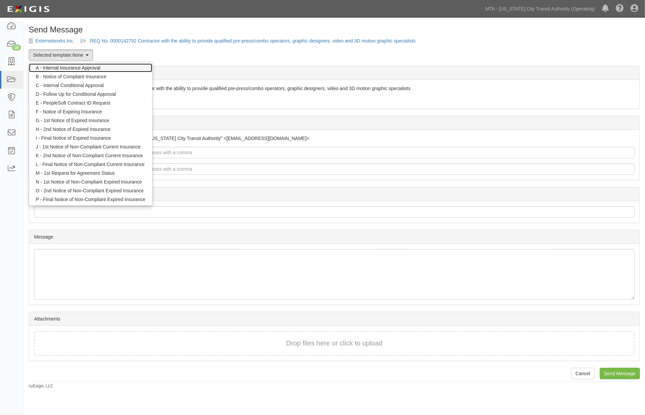
click at [61, 68] on link "A - Internal Insurance Approval" at bounding box center [90, 67] width 123 height 9
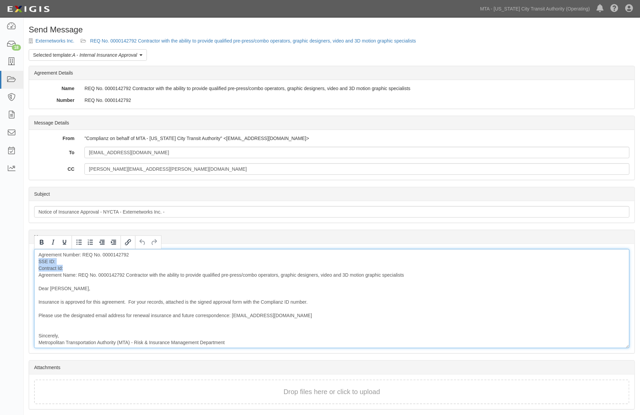
drag, startPoint x: 66, startPoint y: 268, endPoint x: 30, endPoint y: 261, distance: 36.2
click at [30, 261] on div "Message Agreement Number: REQ No. 0000142792 SSE ID: Contract Id: Agreement Nam…" at bounding box center [331, 298] width 605 height 109
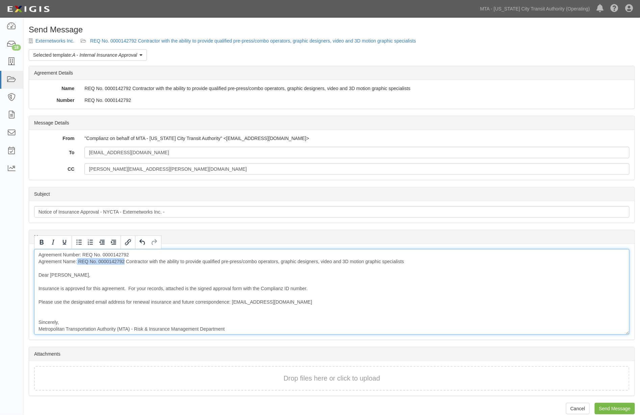
drag, startPoint x: 76, startPoint y: 261, endPoint x: 124, endPoint y: 263, distance: 47.6
click at [124, 263] on div "Agreement Number: REQ No. 0000142792 Agreement Name: REQ No. 0000142792 Contrac…" at bounding box center [331, 292] width 595 height 86
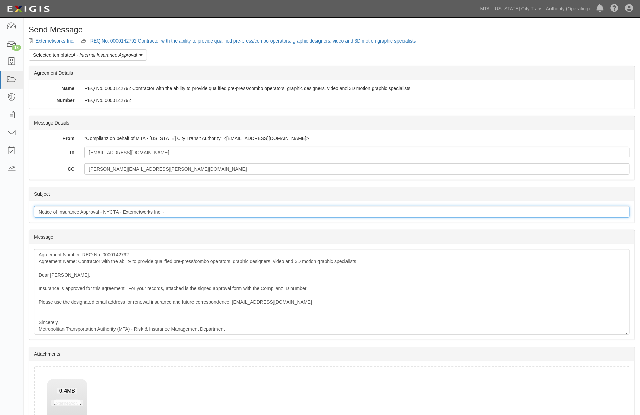
click at [176, 210] on input "Notice of Insurance Approval - NYCTA - Externetworks Inc. -" at bounding box center [331, 211] width 595 height 11
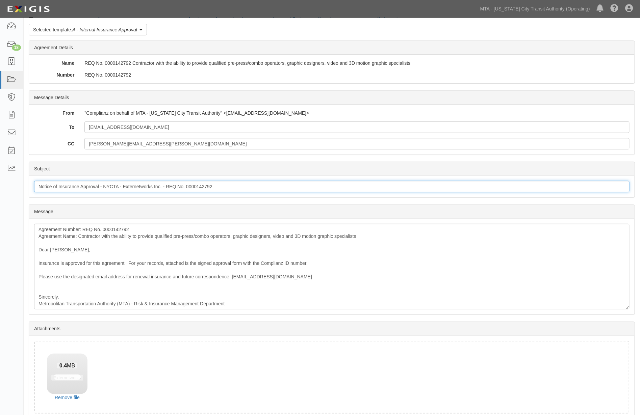
scroll to position [58, 0]
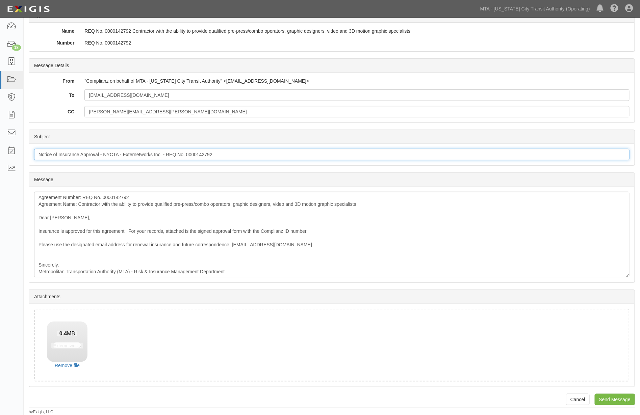
type input "Notice of Insurance Approval - NYCTA - Externetworks Inc. - REQ No. 0000142792"
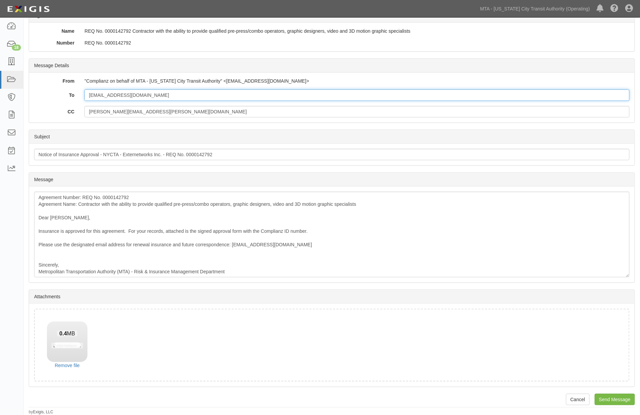
click at [172, 97] on input "[EMAIL_ADDRESS][DOMAIN_NAME]" at bounding box center [356, 94] width 545 height 11
paste input "kerry.roberson-Consultant@mtabsc.org"
type input "abotkhin@mtabsc.org; kerry.roberson-Consultant@mtabsc.org"
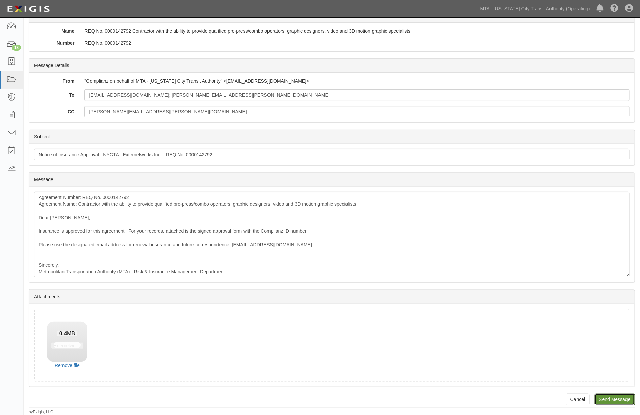
click at [602, 399] on input "Send Message" at bounding box center [614, 399] width 40 height 11
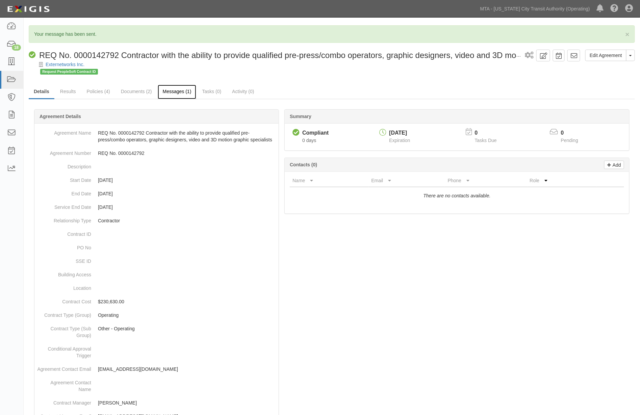
click at [176, 91] on link "Messages (1)" at bounding box center [177, 92] width 39 height 15
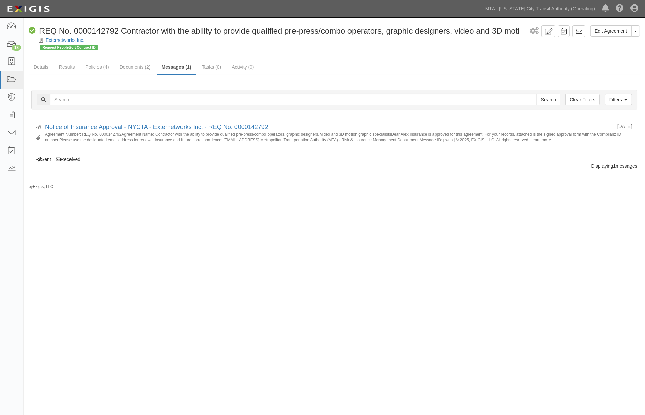
click at [144, 282] on div "Edit Agreement Toggle Agreement Dropdown View Audit Trail Archive Agreement Sen…" at bounding box center [322, 207] width 645 height 374
click at [10, 48] on icon at bounding box center [11, 45] width 9 height 8
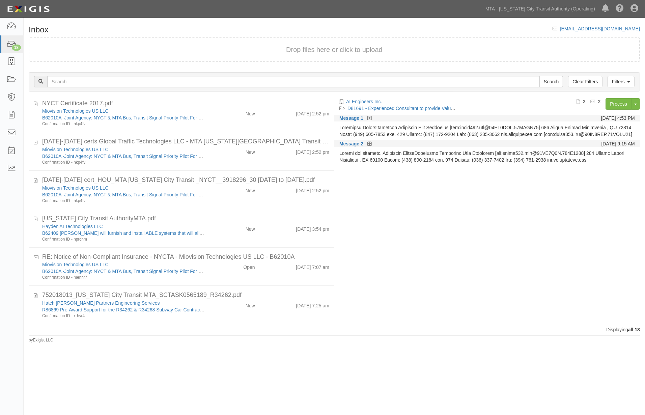
scroll to position [449, 0]
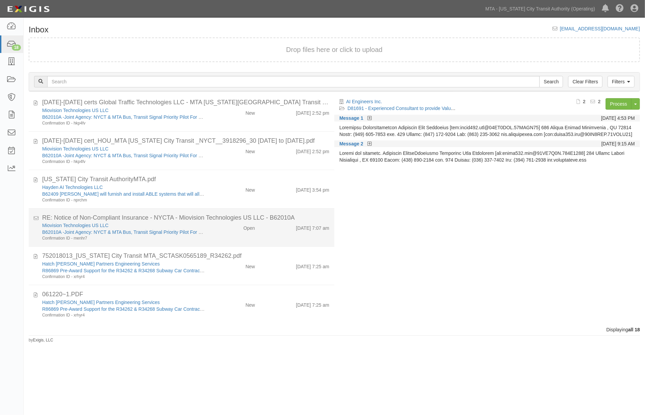
click at [213, 237] on div "Miovision Technologies US LLC B62010A -Joint Agency: NYCT & MTA Bus, Transit Si…" at bounding box center [185, 231] width 297 height 19
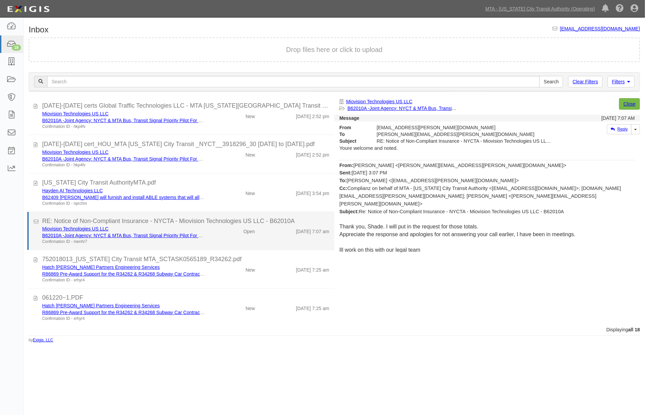
scroll to position [446, 0]
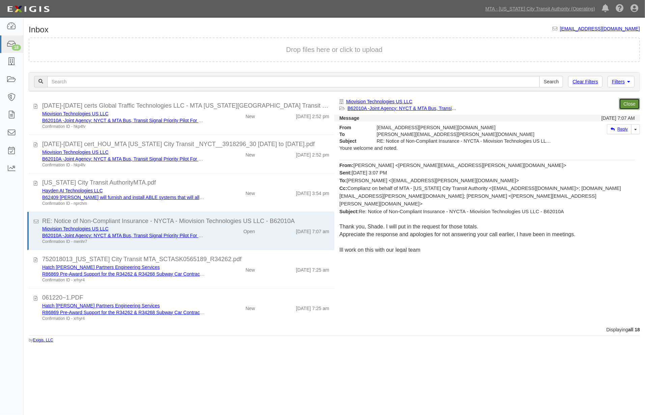
click at [629, 100] on link "Close" at bounding box center [629, 103] width 21 height 11
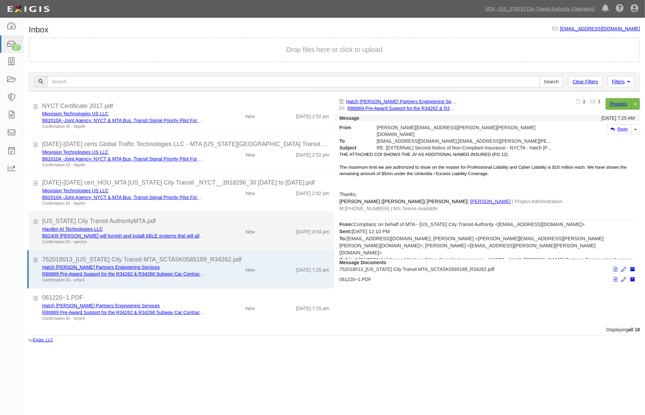
scroll to position [407, 0]
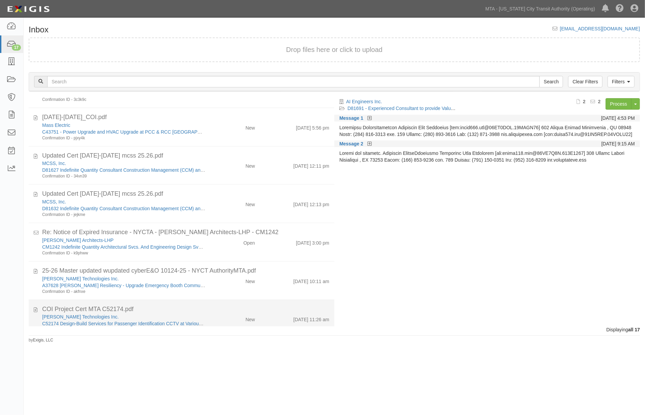
scroll to position [112, 0]
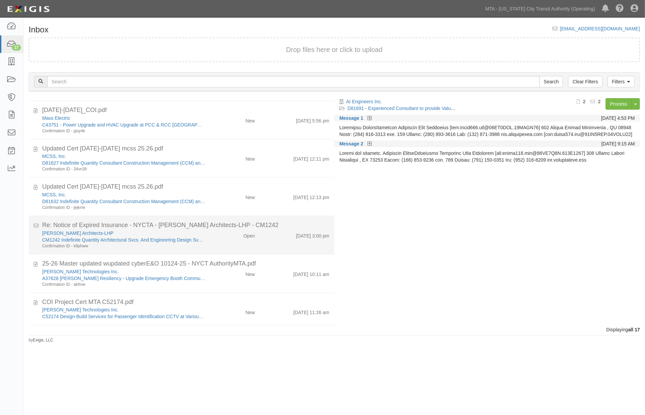
click at [215, 243] on div "[PERSON_NAME] Architects-LHP CM1242 Indefinite Quantity Architectural Svcs. And…" at bounding box center [185, 239] width 297 height 19
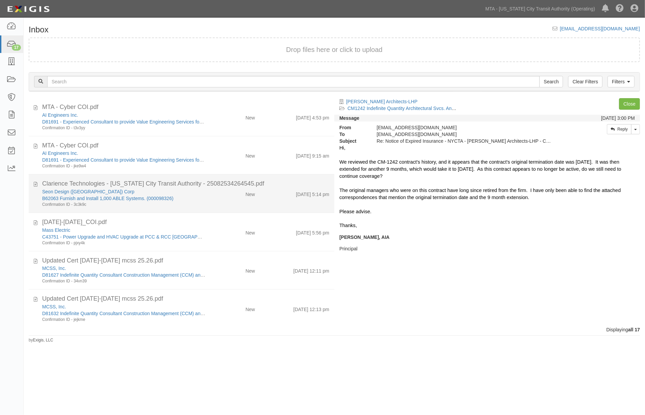
scroll to position [0, 0]
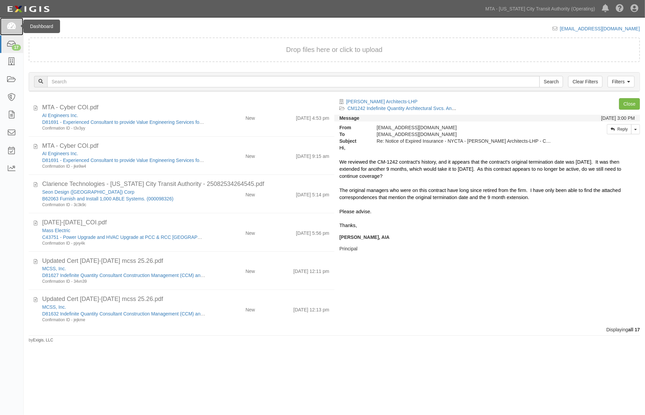
click at [11, 24] on icon at bounding box center [11, 27] width 9 height 8
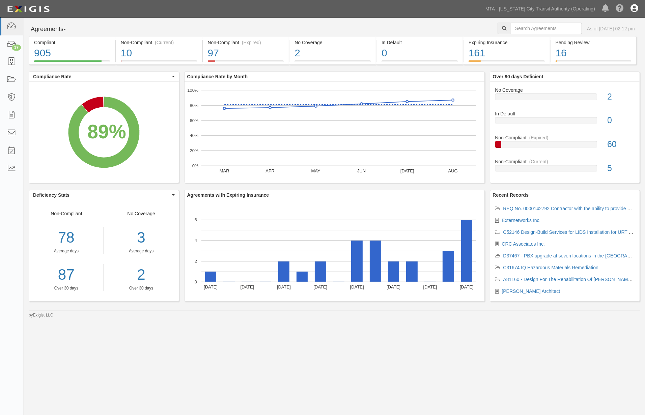
click at [634, 9] on icon at bounding box center [635, 9] width 8 height 8
click at [603, 40] on link "Sign Out" at bounding box center [614, 40] width 53 height 14
